Goal: Task Accomplishment & Management: Use online tool/utility

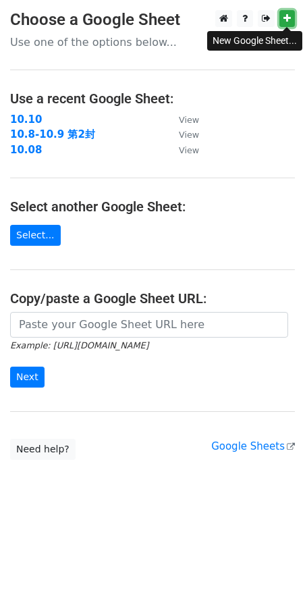
click at [287, 16] on icon at bounding box center [287, 18] width 7 height 9
click at [287, 20] on icon at bounding box center [287, 18] width 7 height 9
click at [38, 225] on link "Select..." at bounding box center [35, 235] width 51 height 21
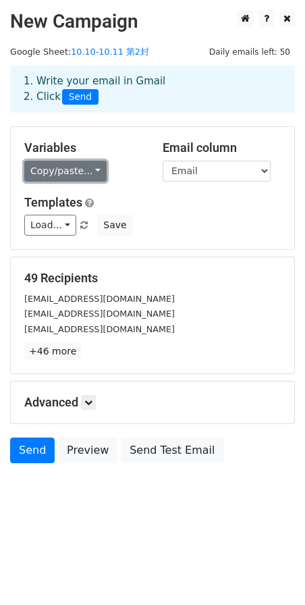
click at [94, 170] on link "Copy/paste..." at bounding box center [65, 171] width 82 height 21
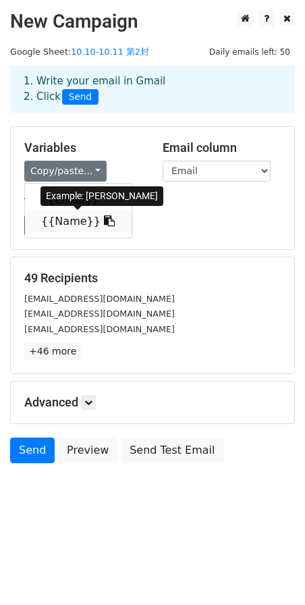
click at [80, 225] on link "{{Name}}" at bounding box center [78, 222] width 107 height 22
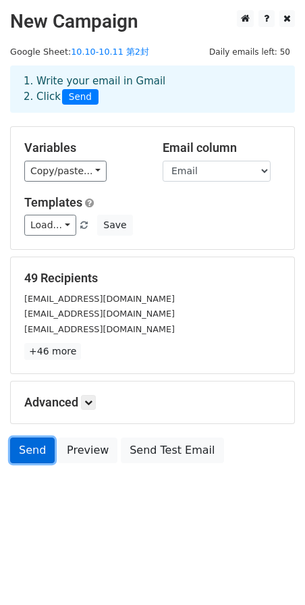
click at [33, 455] on link "Send" at bounding box center [32, 450] width 45 height 26
